Goal: Navigation & Orientation: Find specific page/section

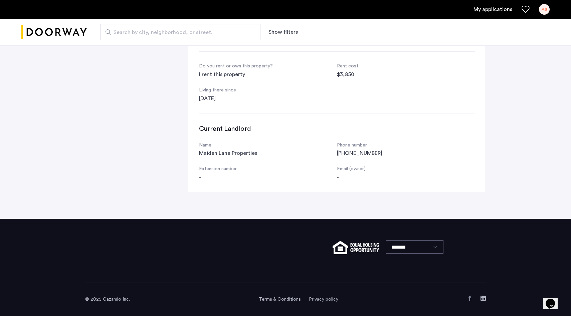
click at [70, 33] on img "Cazamio logo" at bounding box center [53, 32] width 65 height 25
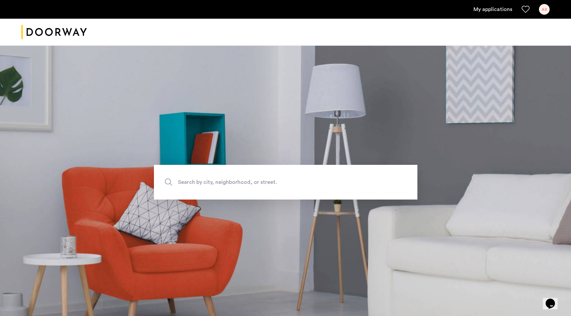
click at [547, 12] on div "AS" at bounding box center [544, 9] width 11 height 11
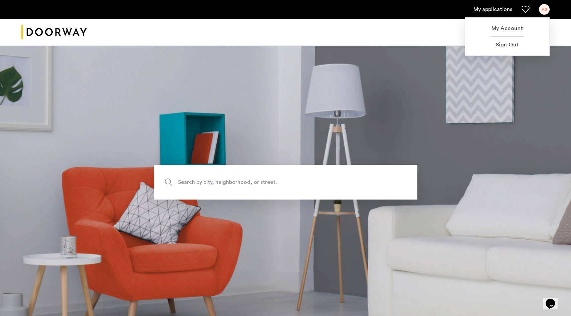
click at [501, 12] on div at bounding box center [285, 158] width 571 height 316
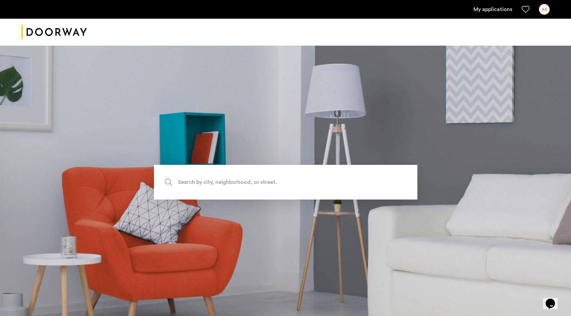
click at [496, 10] on link "My applications" at bounding box center [493, 9] width 39 height 8
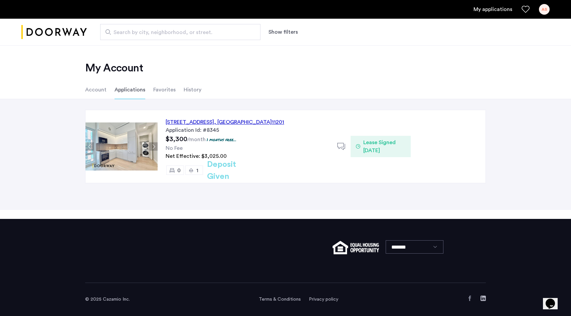
click at [168, 93] on li "Favorites" at bounding box center [164, 90] width 22 height 19
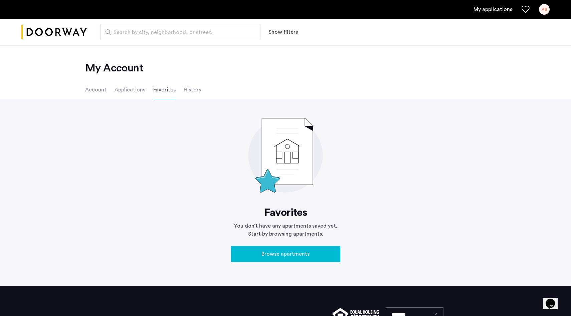
click at [199, 92] on ul "Account Applications Favorites History" at bounding box center [285, 90] width 421 height 19
click at [193, 91] on li "History" at bounding box center [193, 90] width 18 height 19
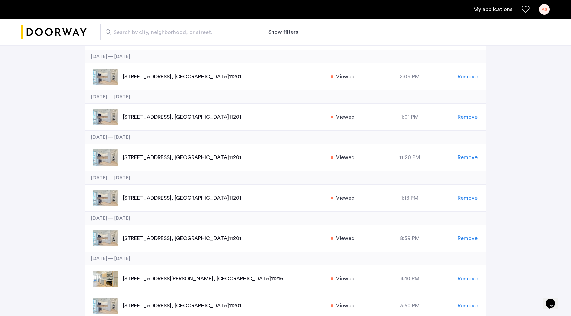
scroll to position [243, 0]
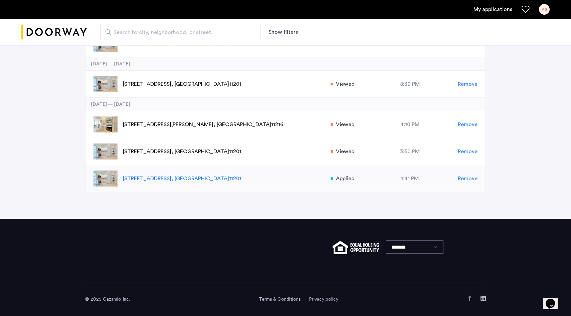
click at [155, 179] on p "127 Concord Street, Unit 12C, Brooklyn , NY 11201" at bounding box center [223, 179] width 201 height 8
